Goal: Information Seeking & Learning: Learn about a topic

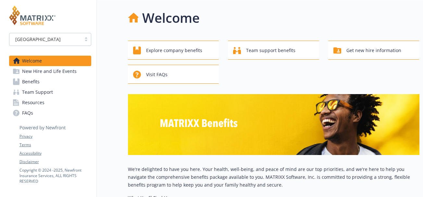
click at [29, 16] on img at bounding box center [32, 15] width 46 height 19
click at [178, 21] on h1 "Welcome" at bounding box center [171, 17] width 58 height 19
click at [55, 41] on div "[GEOGRAPHIC_DATA]" at bounding box center [45, 39] width 65 height 7
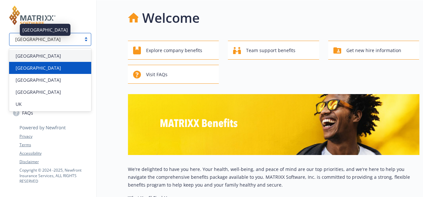
click at [45, 66] on div "[GEOGRAPHIC_DATA]" at bounding box center [50, 67] width 74 height 7
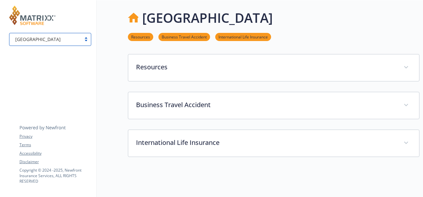
click at [52, 42] on div "[GEOGRAPHIC_DATA]" at bounding box center [45, 39] width 65 height 7
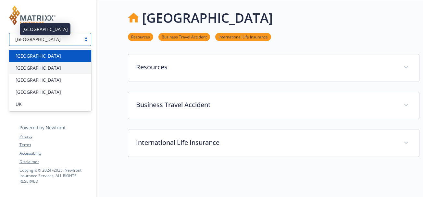
click at [48, 56] on div "[GEOGRAPHIC_DATA]" at bounding box center [50, 55] width 74 height 7
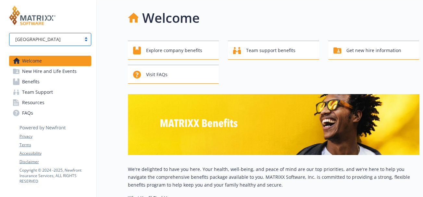
click at [51, 42] on div "[GEOGRAPHIC_DATA]" at bounding box center [45, 39] width 65 height 7
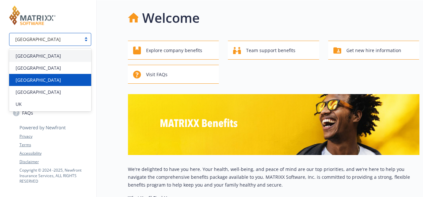
click at [51, 79] on div "[GEOGRAPHIC_DATA]" at bounding box center [50, 79] width 74 height 7
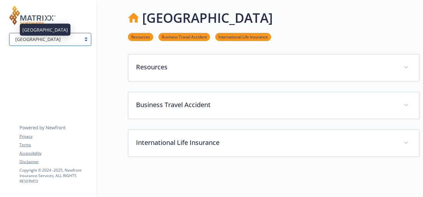
click at [49, 44] on div "[GEOGRAPHIC_DATA]" at bounding box center [50, 39] width 82 height 13
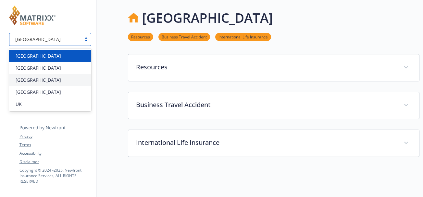
click at [48, 52] on div "[GEOGRAPHIC_DATA]" at bounding box center [50, 55] width 74 height 7
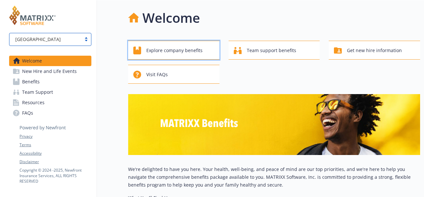
click at [171, 46] on span "Explore company benefits" at bounding box center [174, 50] width 56 height 12
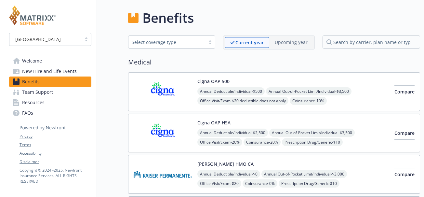
click at [23, 80] on span "Benefits" at bounding box center [31, 81] width 18 height 10
click at [31, 60] on span "Welcome" at bounding box center [32, 61] width 20 height 10
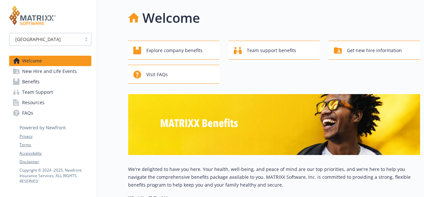
click at [33, 103] on span "Resources" at bounding box center [33, 102] width 22 height 10
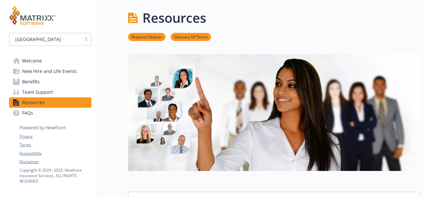
click at [32, 59] on span "Welcome" at bounding box center [32, 61] width 20 height 10
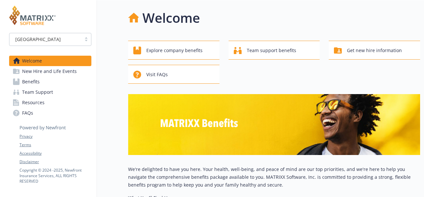
click at [36, 42] on div "[GEOGRAPHIC_DATA]" at bounding box center [45, 39] width 65 height 7
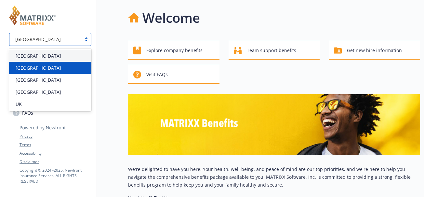
click at [35, 66] on div "[GEOGRAPHIC_DATA]" at bounding box center [50, 67] width 74 height 7
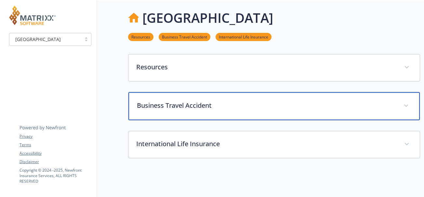
click at [158, 103] on p "Business Travel Accident" at bounding box center [266, 105] width 259 height 10
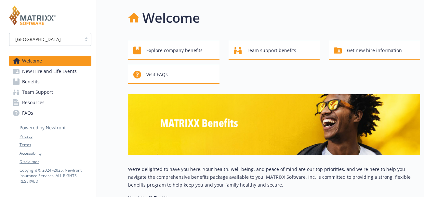
click at [26, 104] on span "Resources" at bounding box center [33, 102] width 22 height 10
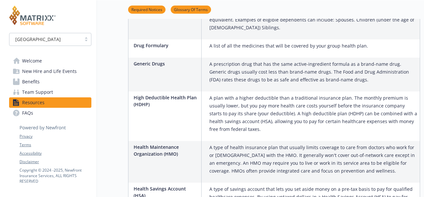
click at [37, 91] on span "Team Support" at bounding box center [37, 92] width 31 height 10
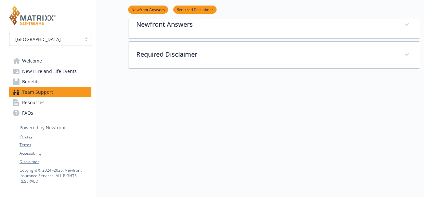
scroll to position [119, 0]
click at [32, 78] on span "Benefits" at bounding box center [31, 81] width 18 height 10
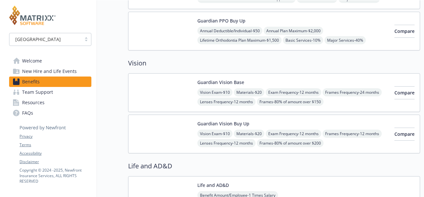
scroll to position [292, 0]
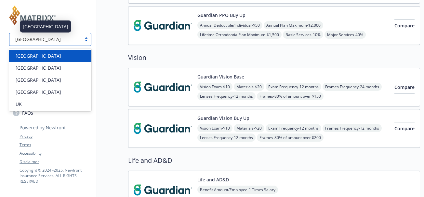
click at [58, 40] on div "[GEOGRAPHIC_DATA]" at bounding box center [45, 39] width 65 height 7
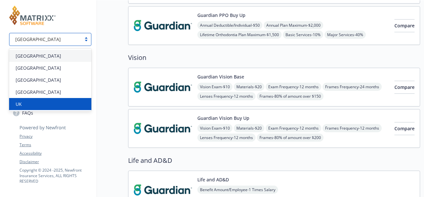
click at [46, 104] on div "UK" at bounding box center [50, 103] width 74 height 7
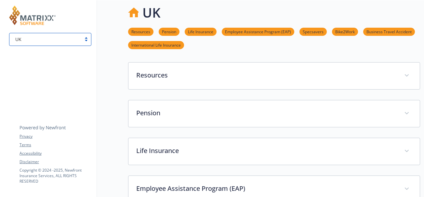
scroll to position [292, 0]
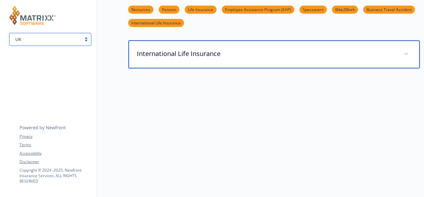
click at [176, 53] on p "International Life Insurance" at bounding box center [266, 54] width 259 height 10
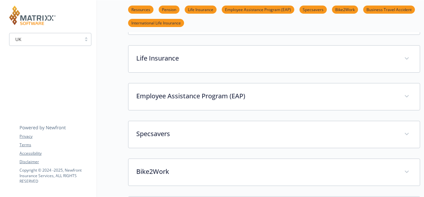
scroll to position [0, 0]
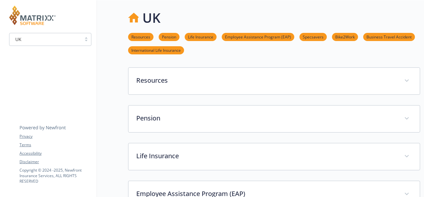
click at [69, 42] on div "UK" at bounding box center [45, 39] width 65 height 7
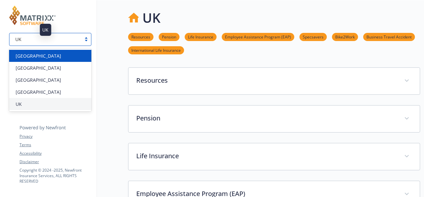
click at [66, 53] on div "[GEOGRAPHIC_DATA]" at bounding box center [50, 55] width 74 height 7
